Goal: Check status

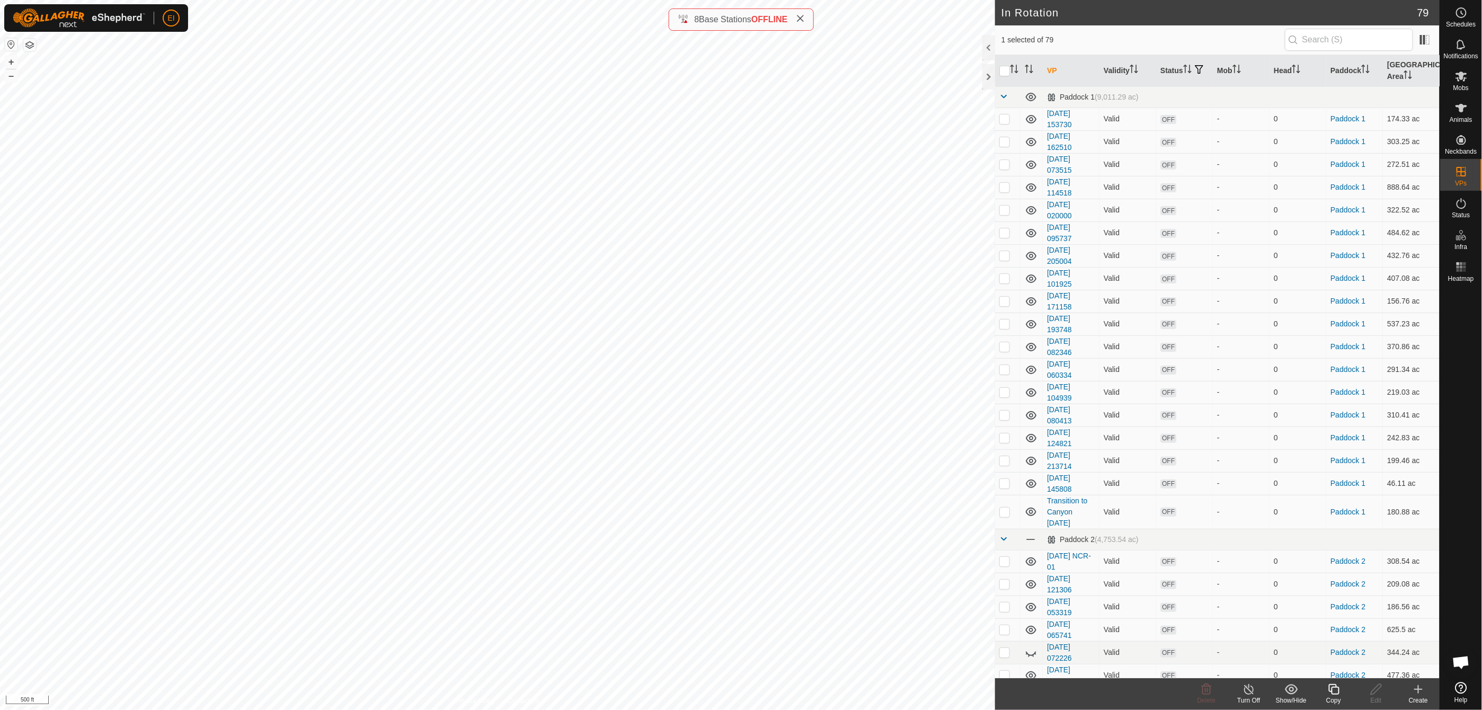
click at [28, 43] on button "button" at bounding box center [29, 45] width 13 height 13
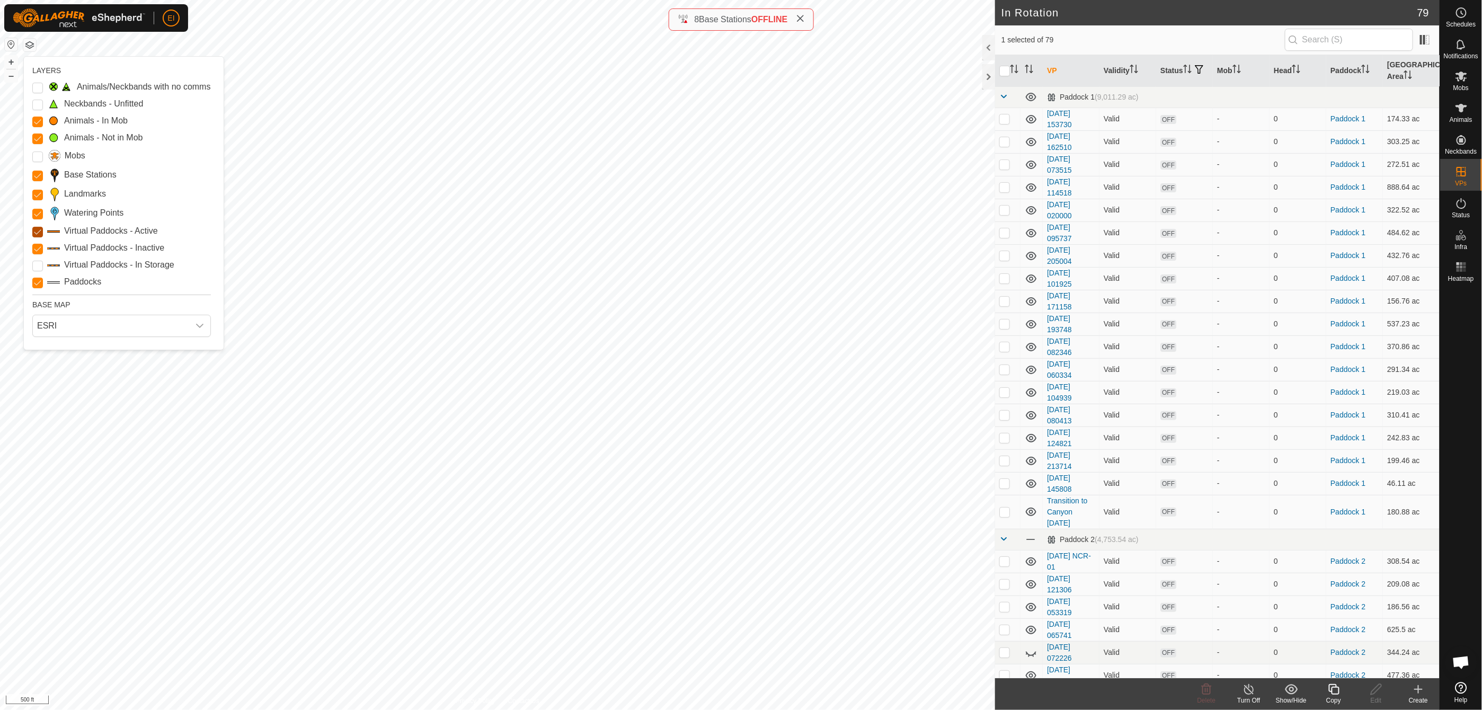
click at [40, 232] on Active "Virtual Paddocks - Active" at bounding box center [37, 232] width 11 height 11
click at [38, 245] on Inactive "Virtual Paddocks - Inactive" at bounding box center [37, 249] width 11 height 11
click at [37, 232] on Active "Virtual Paddocks - Active" at bounding box center [37, 232] width 11 height 11
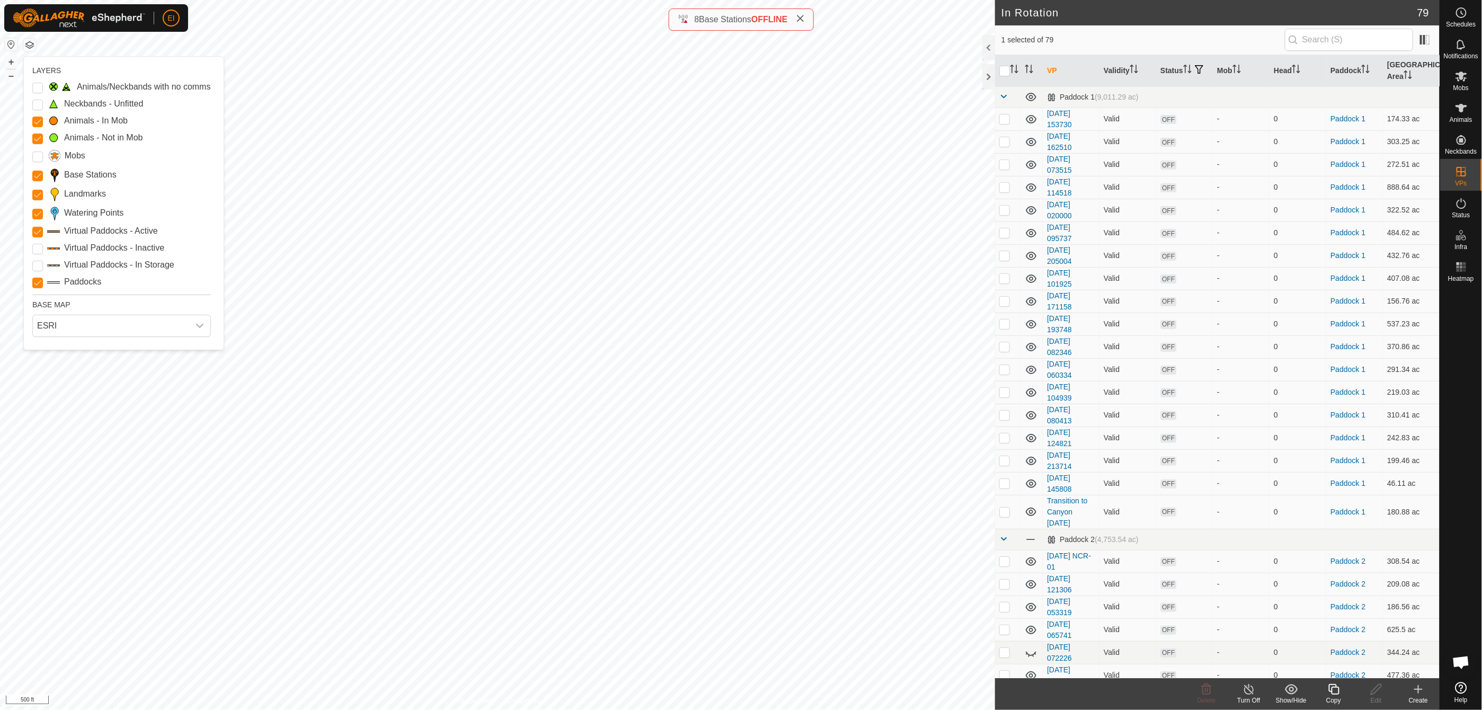
click at [37, 232] on Active "Virtual Paddocks - Active" at bounding box center [37, 232] width 11 height 11
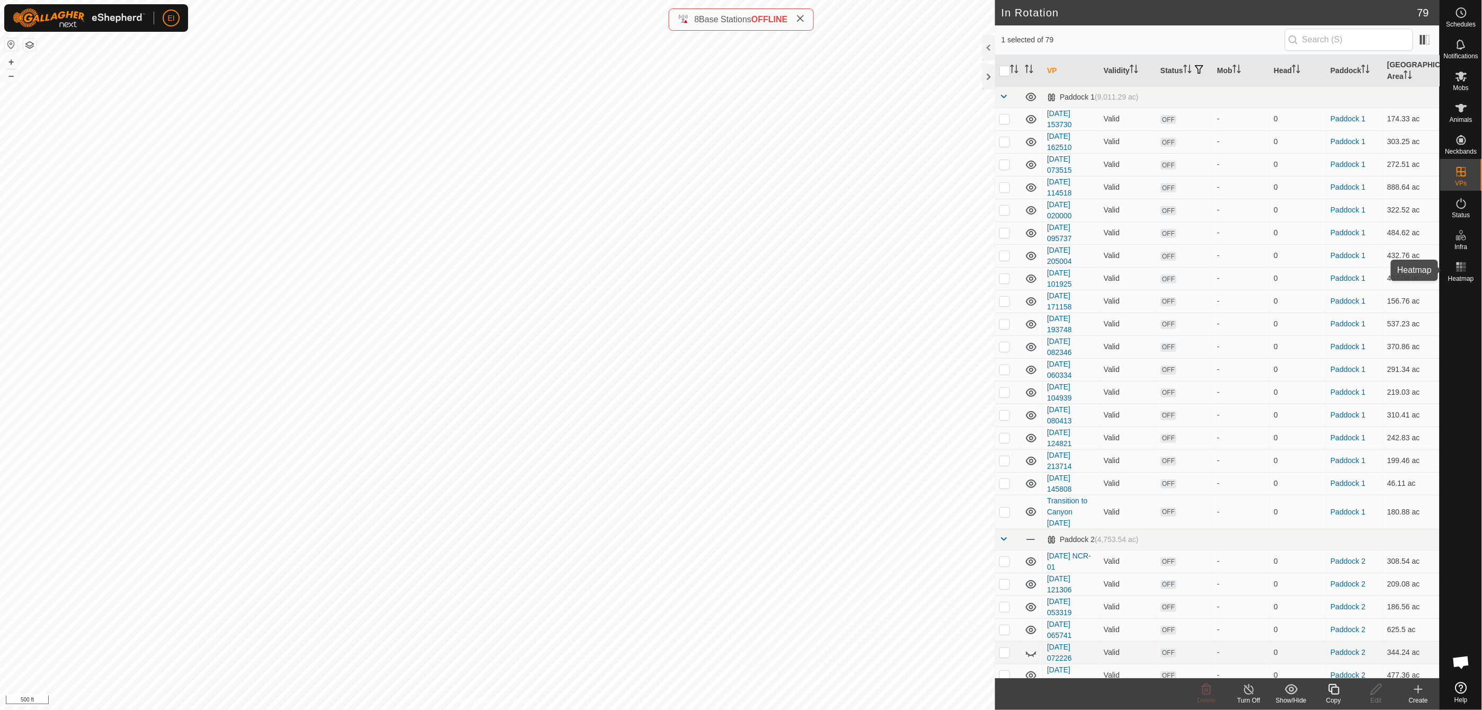
click at [1449, 270] on div "Heatmap" at bounding box center [1461, 270] width 42 height 32
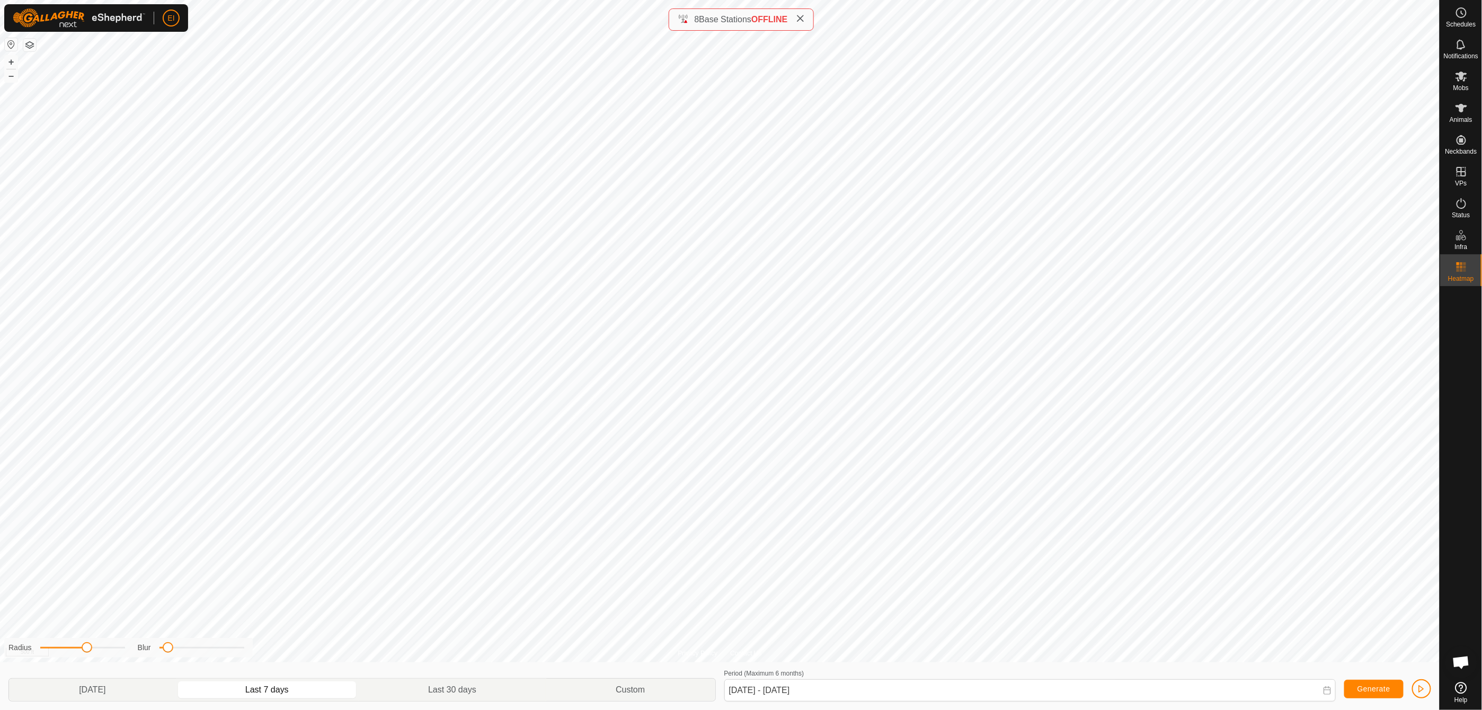
click at [491, 677] on div "[DATE] Last 7 days Last 30 days Custom Period (Maximum 6 months) [DATE] - [DATE…" at bounding box center [719, 686] width 1431 height 48
click at [490, 691] on p-togglebutton "Last 30 days" at bounding box center [453, 690] width 188 height 22
type input "[DATE] - [DATE]"
drag, startPoint x: 1359, startPoint y: 689, endPoint x: 1349, endPoint y: 678, distance: 14.7
click at [1356, 684] on button "Generate" at bounding box center [1373, 689] width 59 height 19
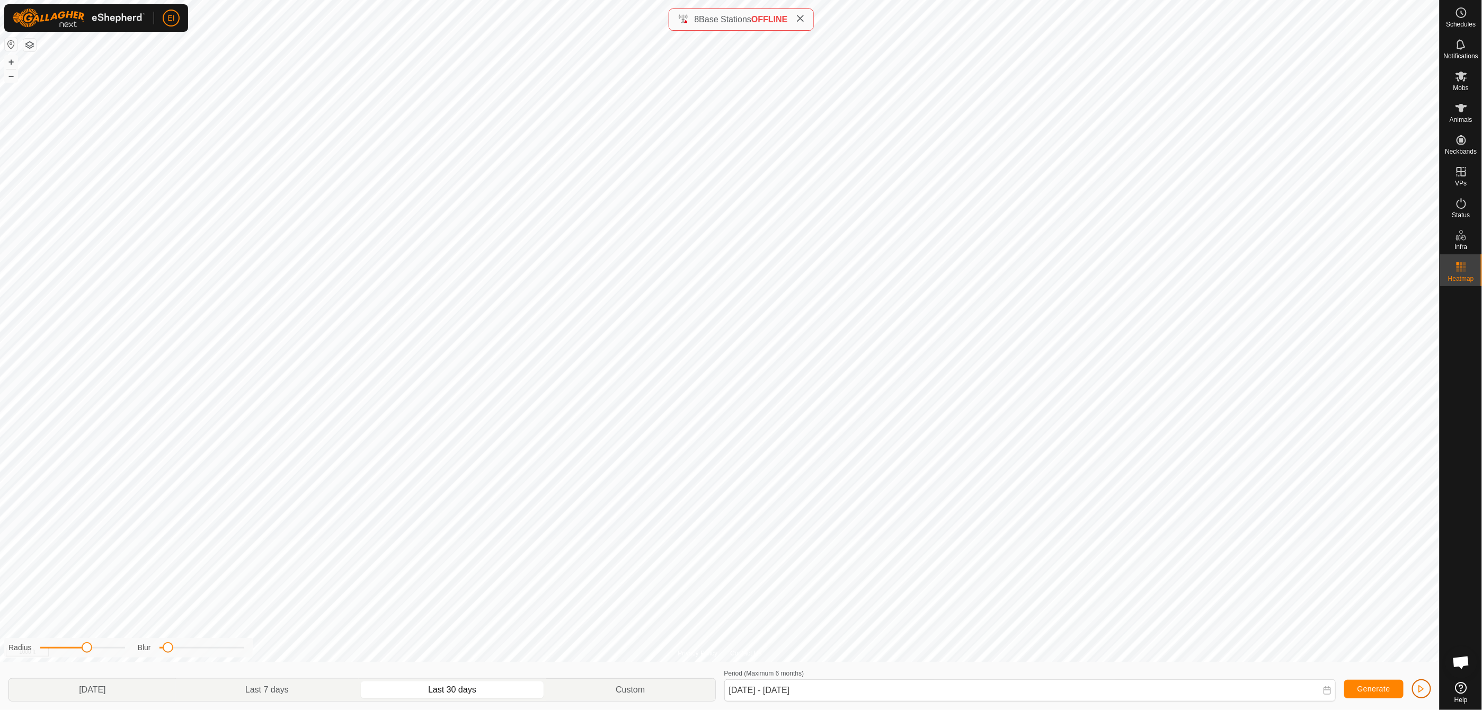
click at [1425, 680] on button "button" at bounding box center [1421, 688] width 19 height 19
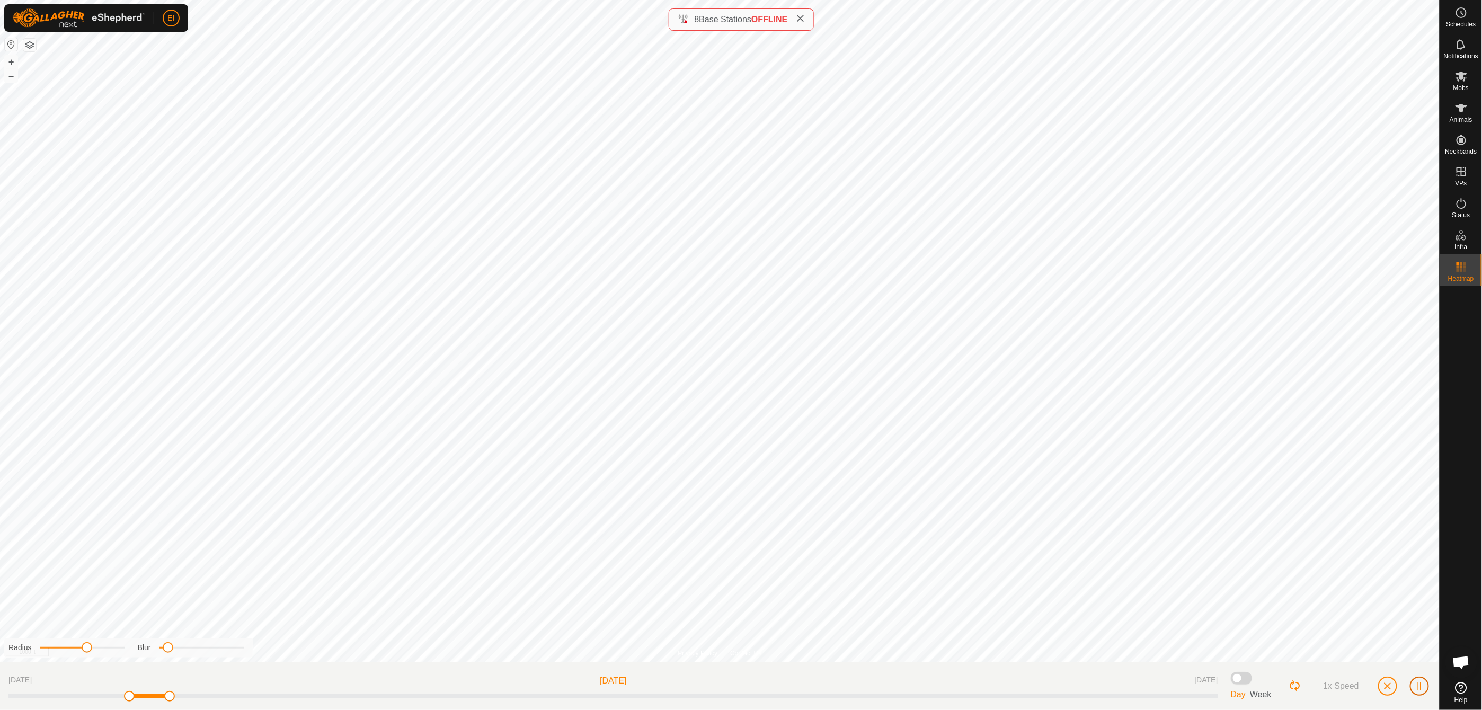
click at [1417, 686] on span "button" at bounding box center [1419, 686] width 8 height 8
drag, startPoint x: 209, startPoint y: 696, endPoint x: 1248, endPoint y: 731, distance: 1039.5
click at [1248, 709] on html "EI Schedules Notifications Mobs Animals Neckbands VPs Status Infra Heatmap Help…" at bounding box center [741, 355] width 1482 height 710
